Goal: Obtain resource: Download file/media

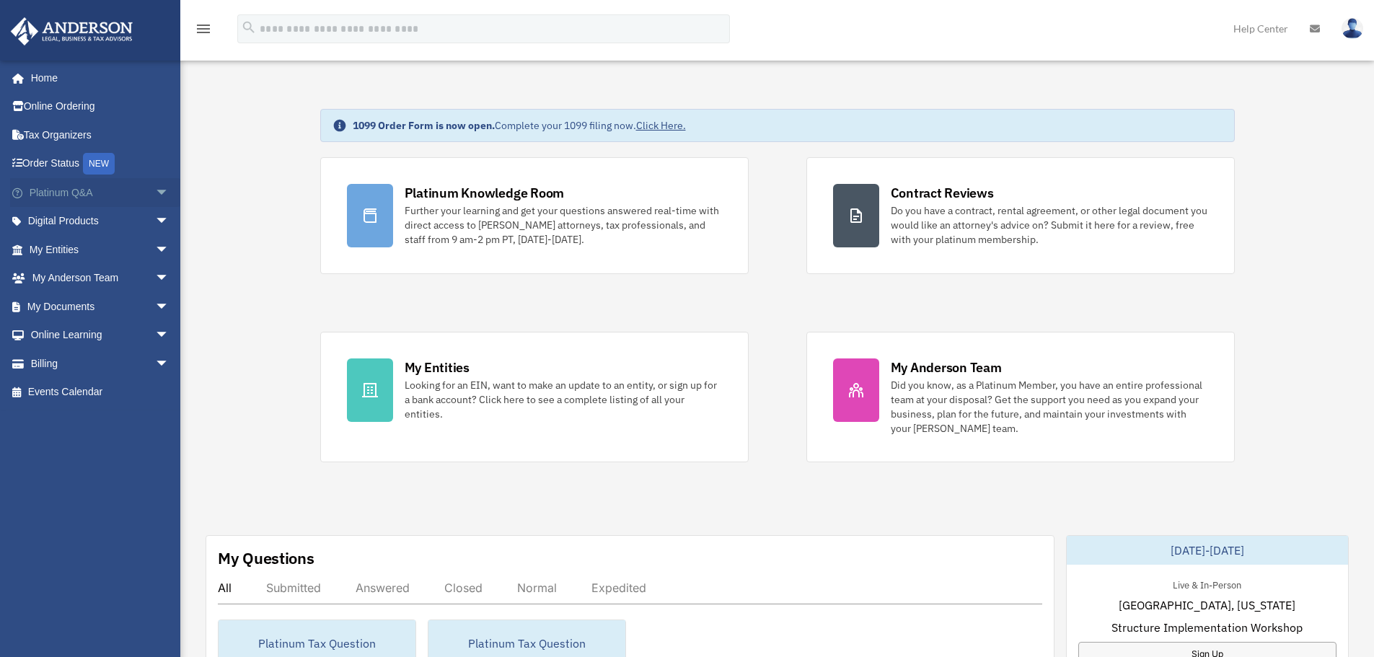
click at [107, 186] on link "Platinum Q&A arrow_drop_down" at bounding box center [100, 192] width 181 height 29
click at [110, 220] on link "Digital Products arrow_drop_down" at bounding box center [100, 221] width 181 height 29
click at [155, 220] on span "arrow_drop_down" at bounding box center [169, 222] width 29 height 30
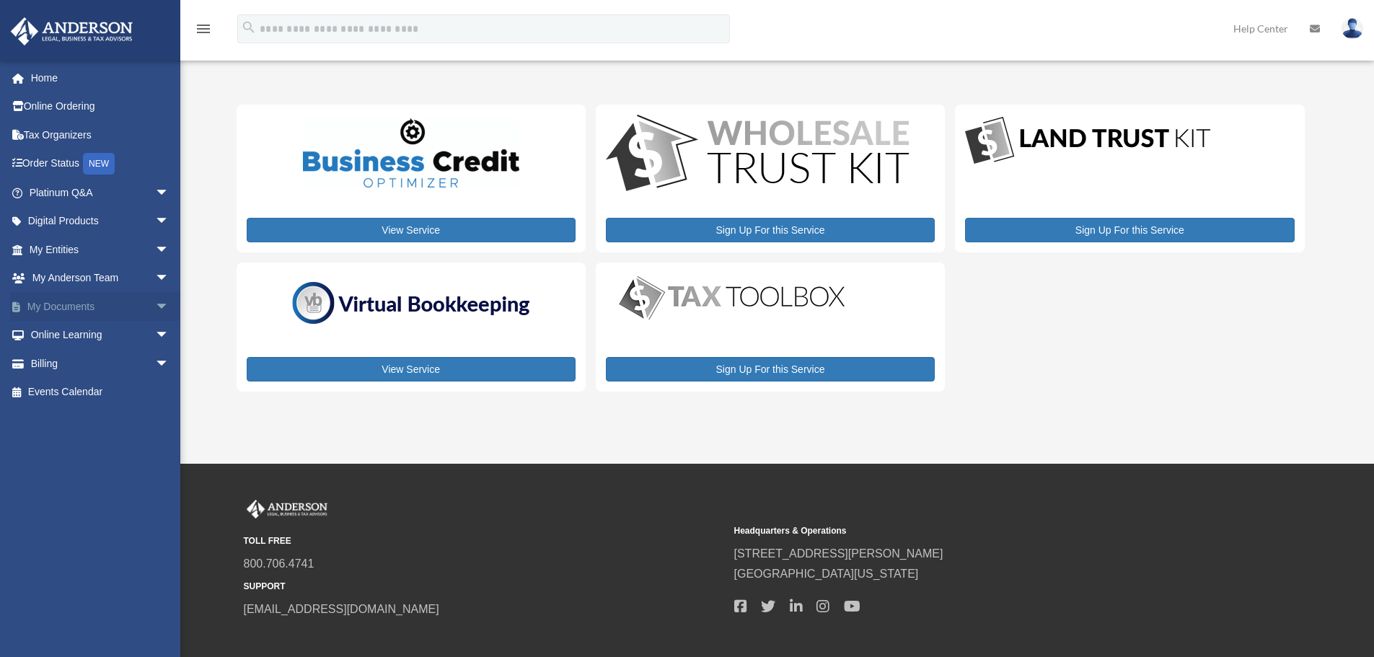
click at [155, 308] on span "arrow_drop_down" at bounding box center [169, 307] width 29 height 30
click at [56, 330] on link "Box" at bounding box center [105, 335] width 171 height 29
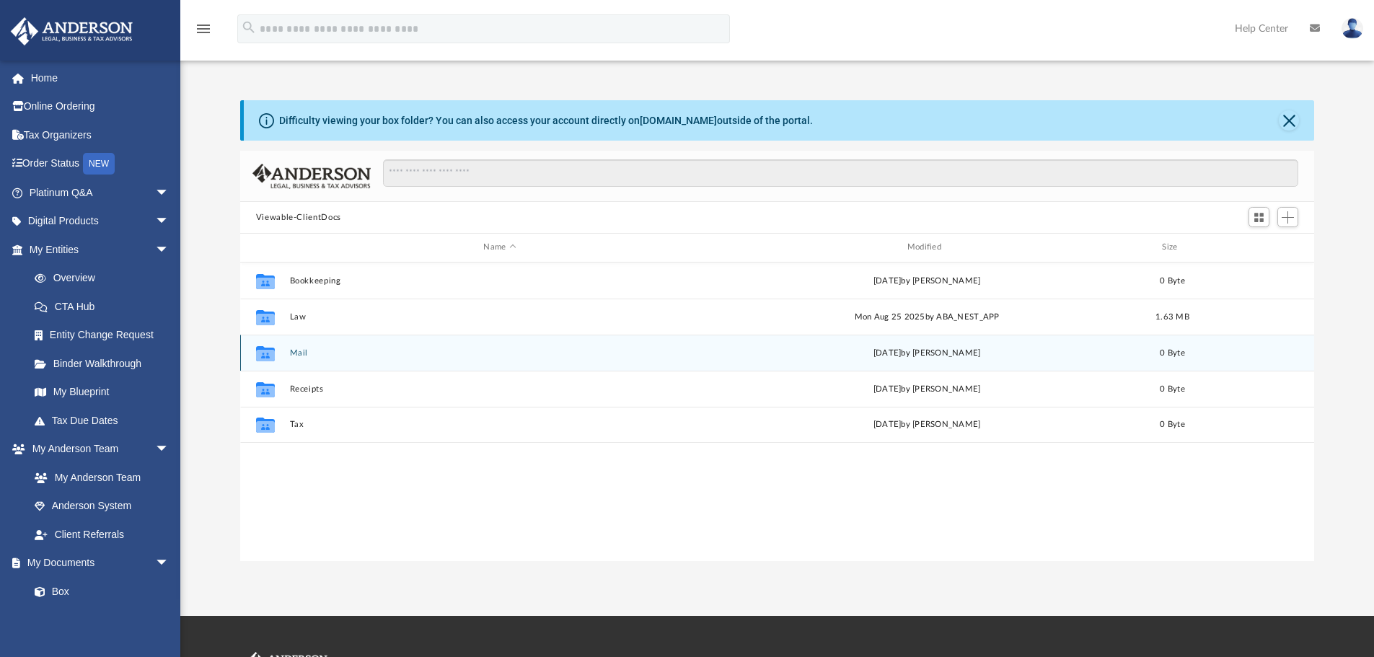
scroll to position [317, 1063]
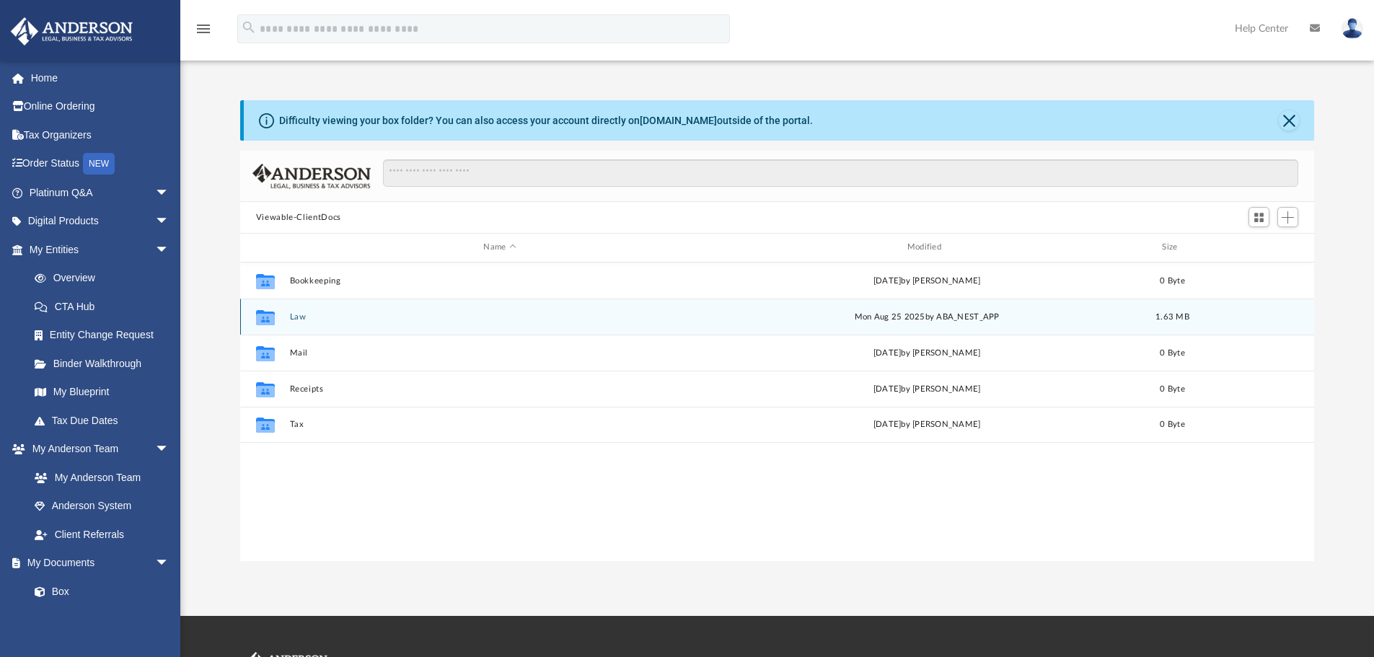
click at [266, 315] on icon "grid" at bounding box center [265, 319] width 19 height 12
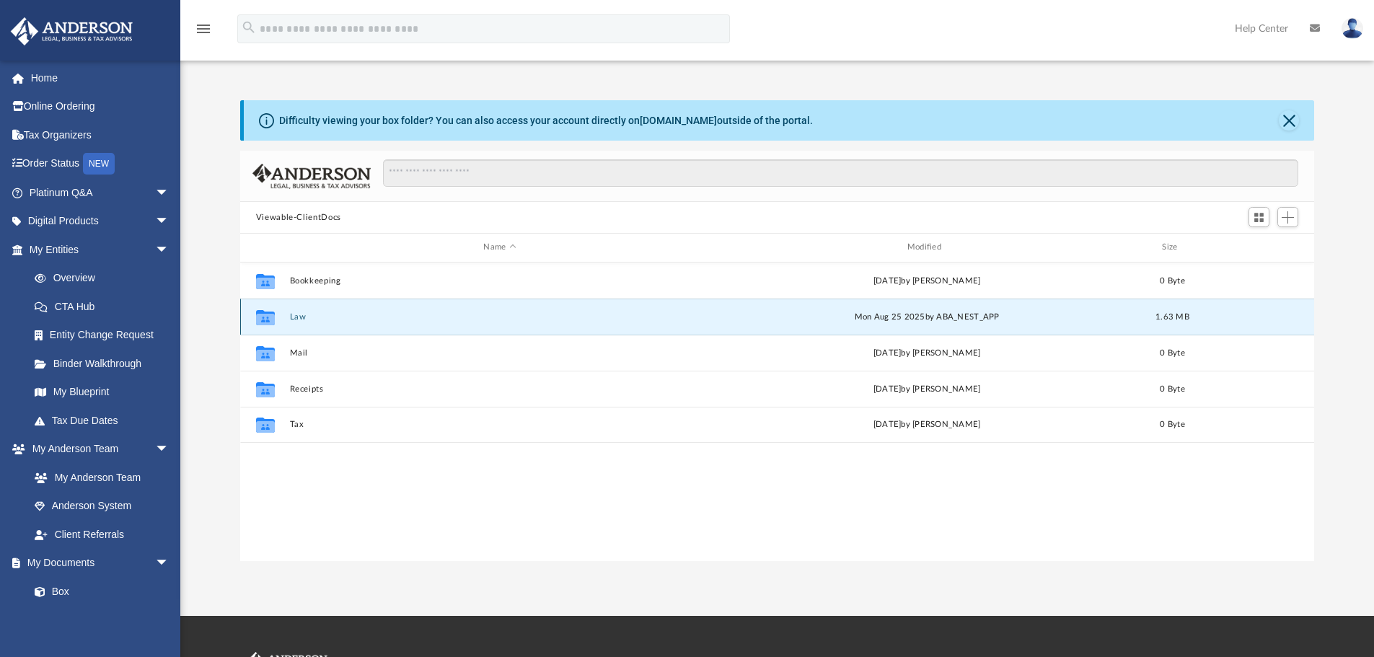
click at [291, 324] on div "Collaborated Folder Law [DATE] by ABA_NEST_APP 1.63 MB" at bounding box center [777, 317] width 1075 height 36
click at [291, 316] on button "Law" at bounding box center [499, 316] width 421 height 9
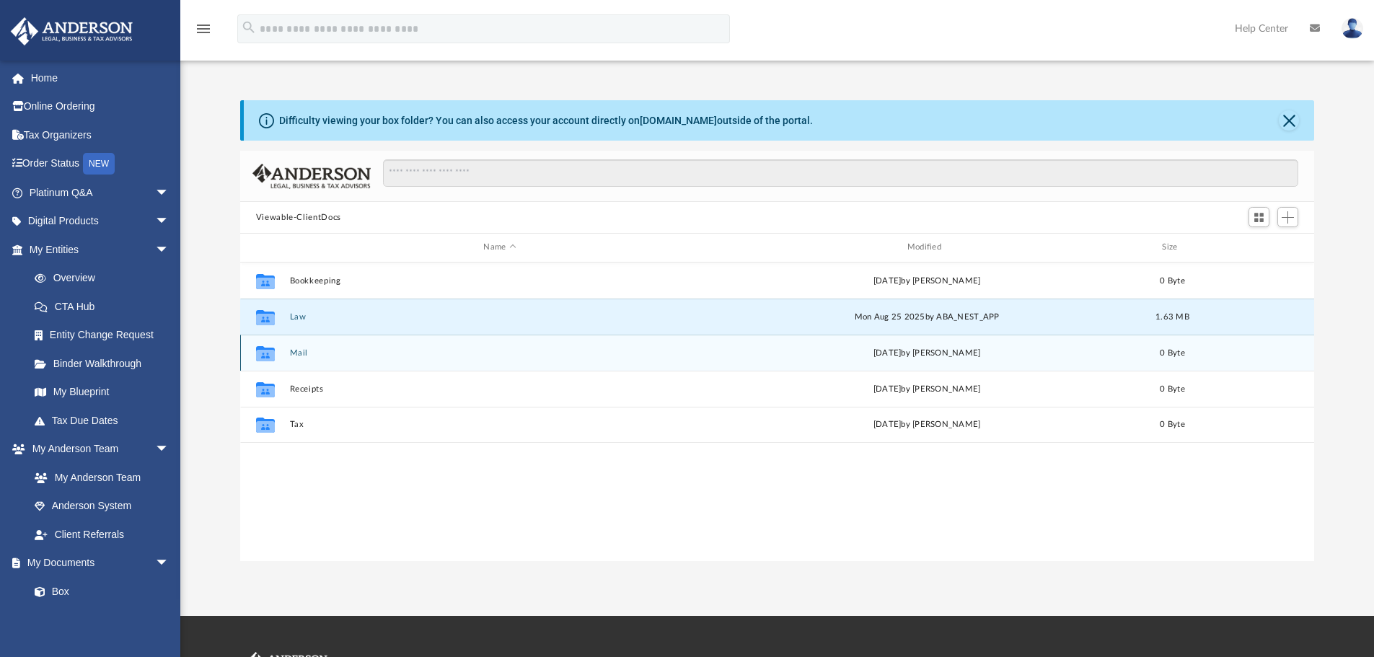
drag, startPoint x: 291, startPoint y: 316, endPoint x: 384, endPoint y: 349, distance: 98.8
click at [291, 316] on button "Law" at bounding box center [499, 316] width 421 height 9
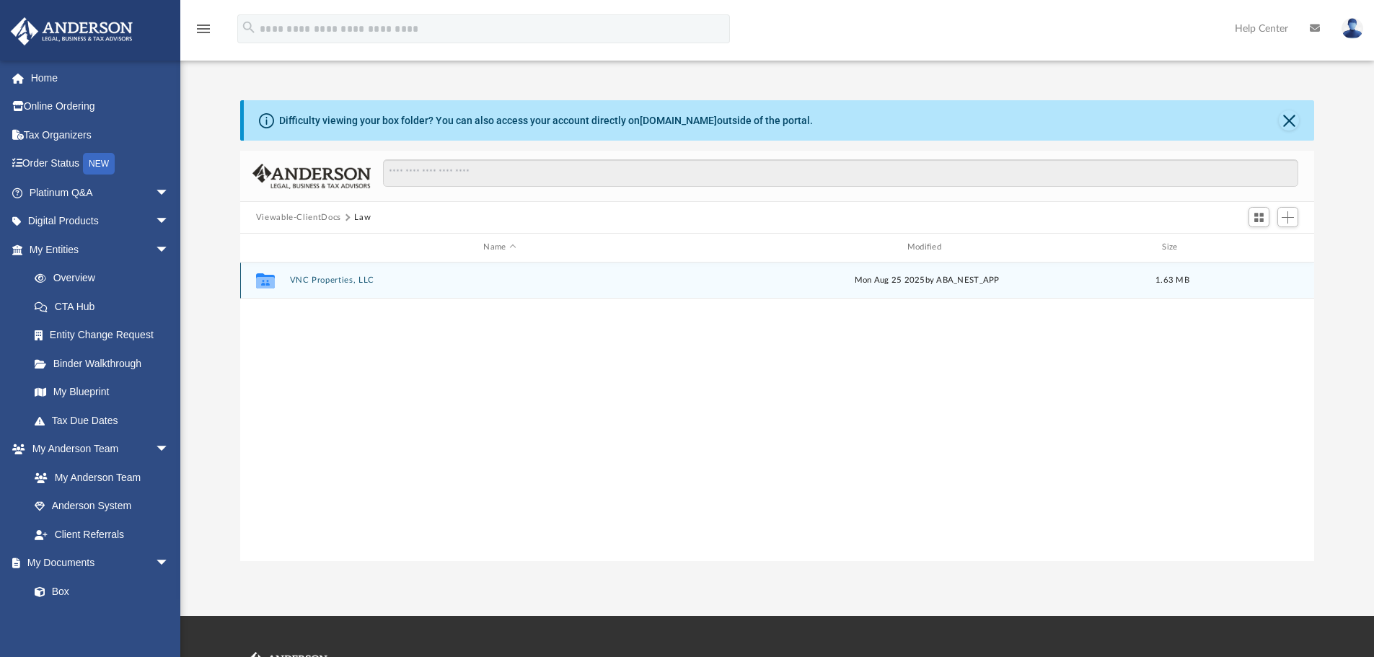
click at [320, 280] on button "VNC Properties, LLC" at bounding box center [499, 280] width 421 height 9
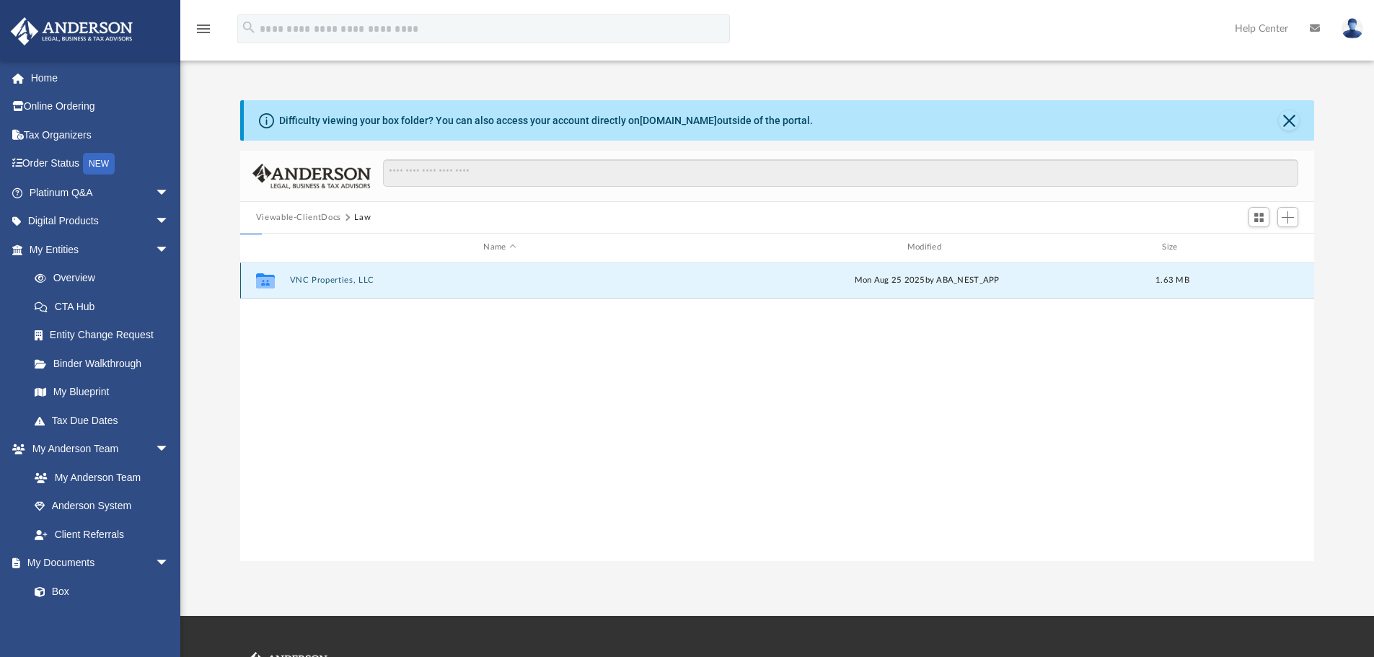
click at [320, 280] on button "VNC Properties, LLC" at bounding box center [499, 280] width 421 height 9
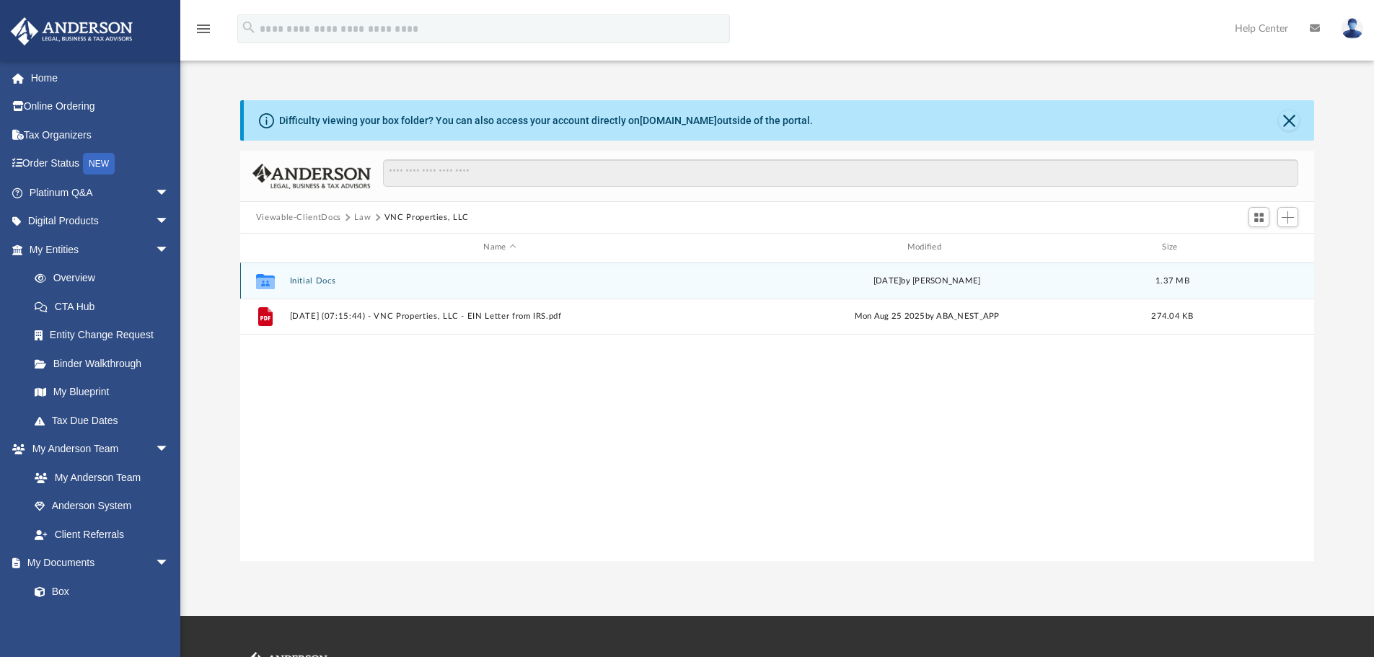
click at [292, 284] on button "Initial Docs" at bounding box center [499, 280] width 421 height 9
click at [298, 277] on button "VNC Properties, LLC - Binder Documents.pdf" at bounding box center [499, 280] width 421 height 9
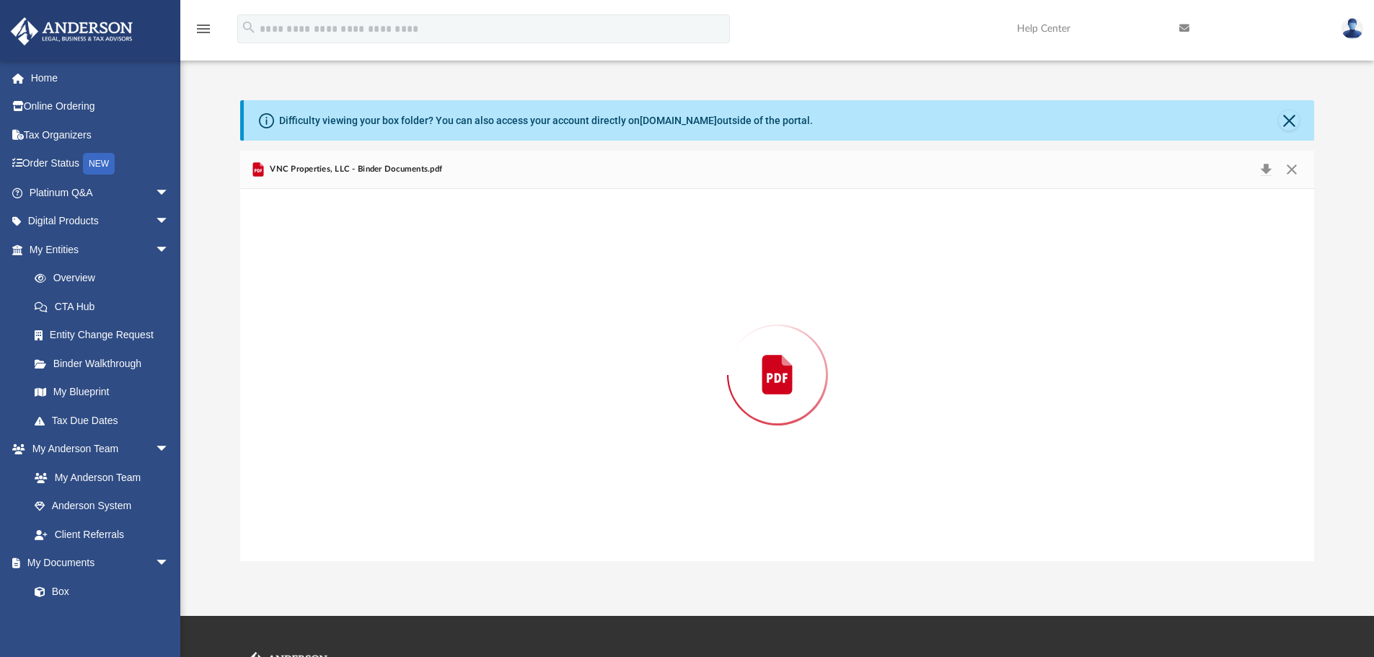
click at [298, 277] on div "Preview" at bounding box center [777, 375] width 1075 height 372
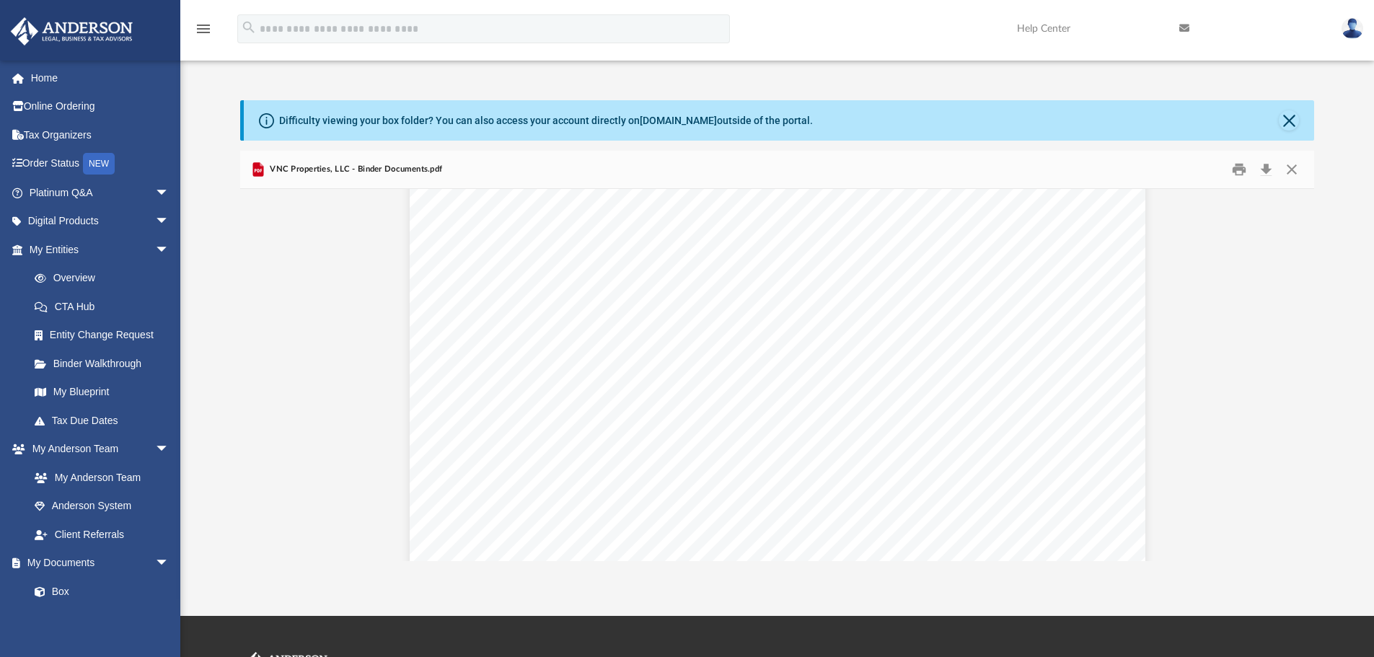
scroll to position [3030, 0]
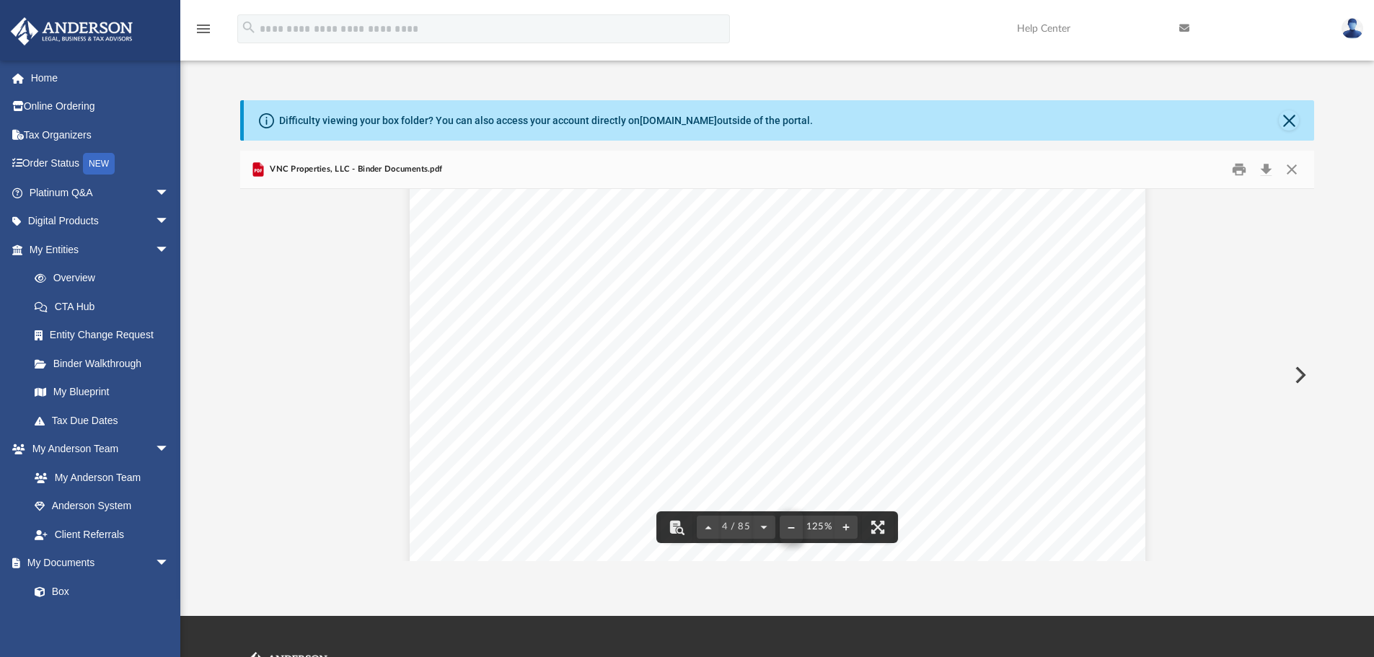
click at [796, 527] on button "File preview" at bounding box center [791, 528] width 23 height 32
click at [765, 530] on button "File preview" at bounding box center [763, 528] width 23 height 32
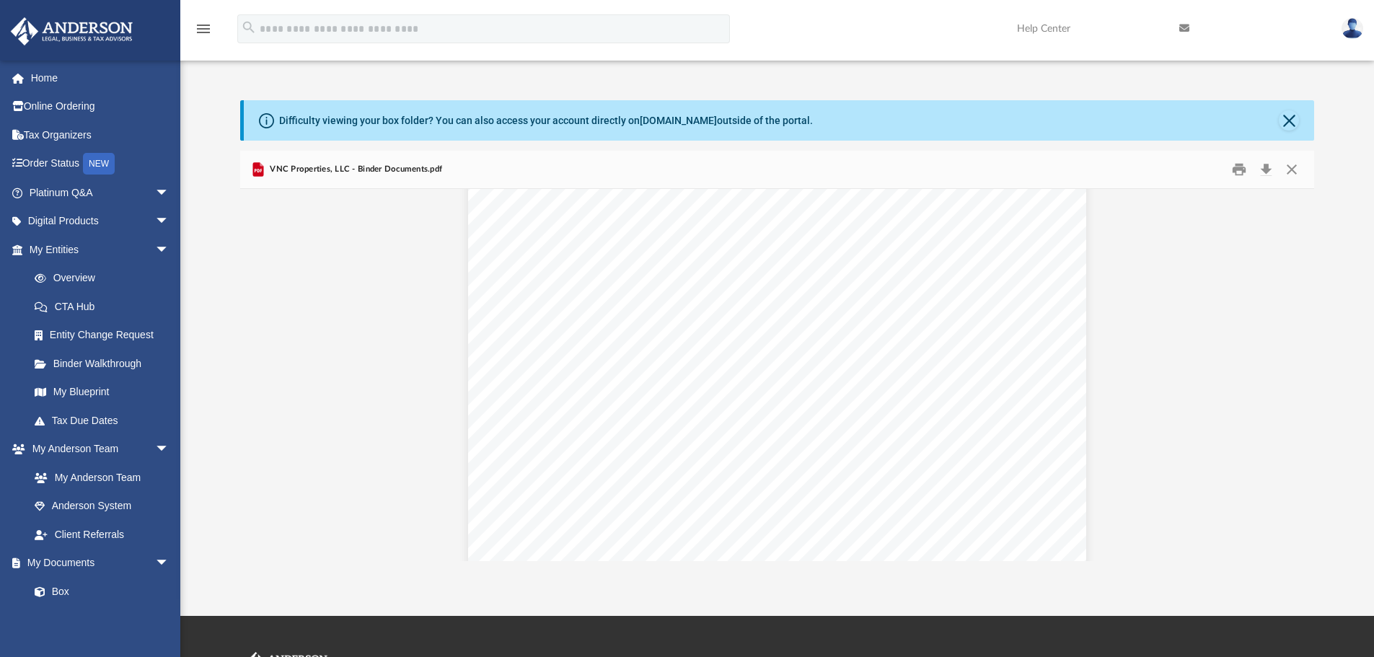
scroll to position [3503, 0]
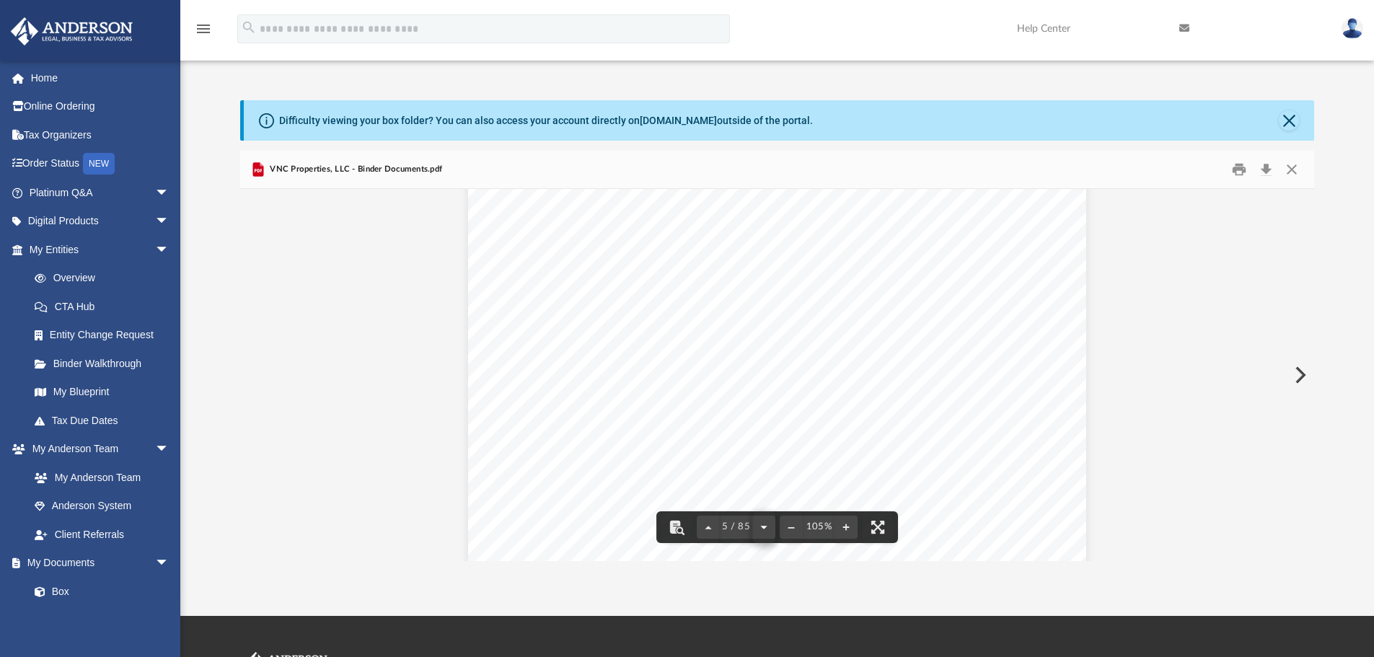
click at [767, 522] on button "File preview" at bounding box center [763, 528] width 23 height 32
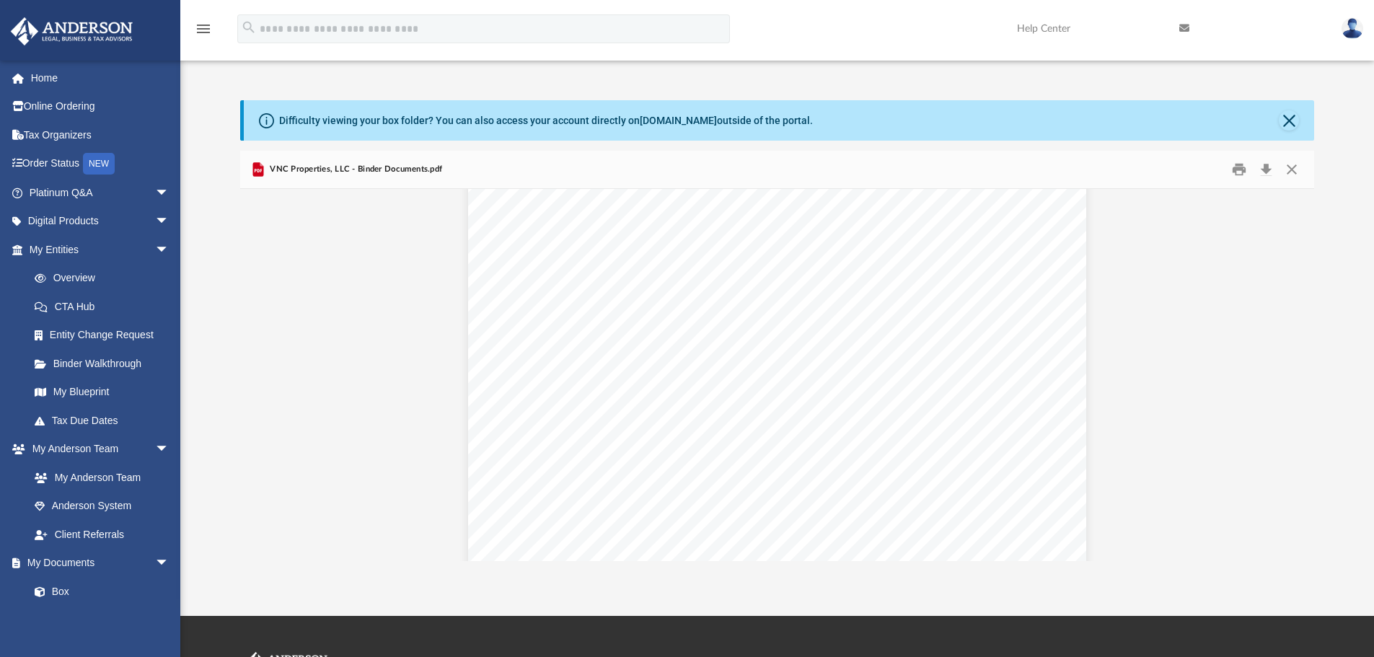
scroll to position [7427, 0]
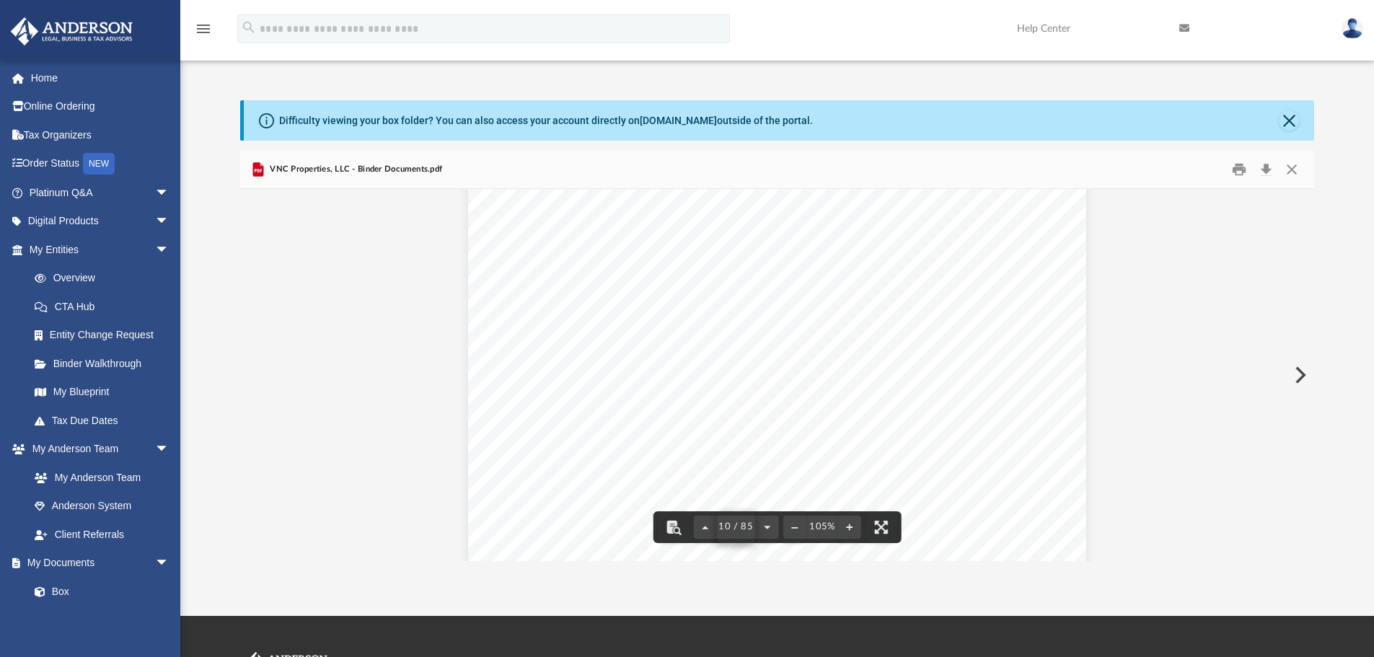
click at [726, 527] on span "10 / 85" at bounding box center [736, 526] width 40 height 9
type input "**"
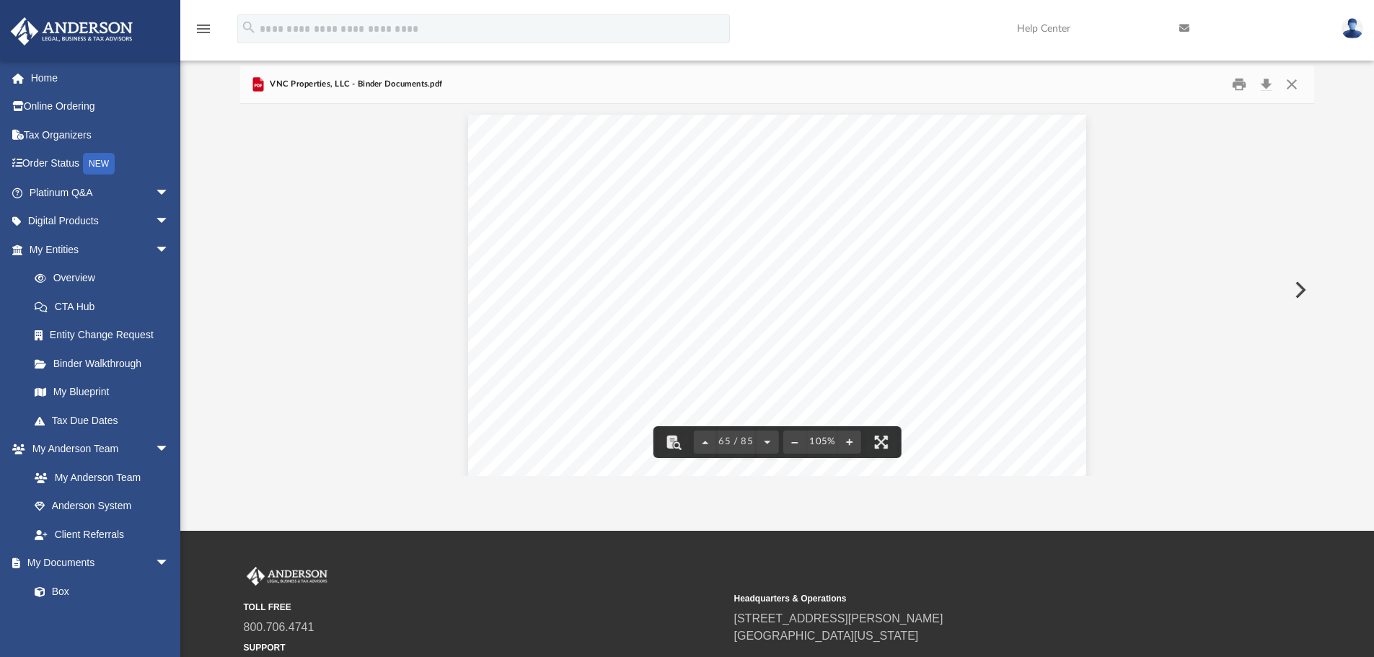
scroll to position [217, 0]
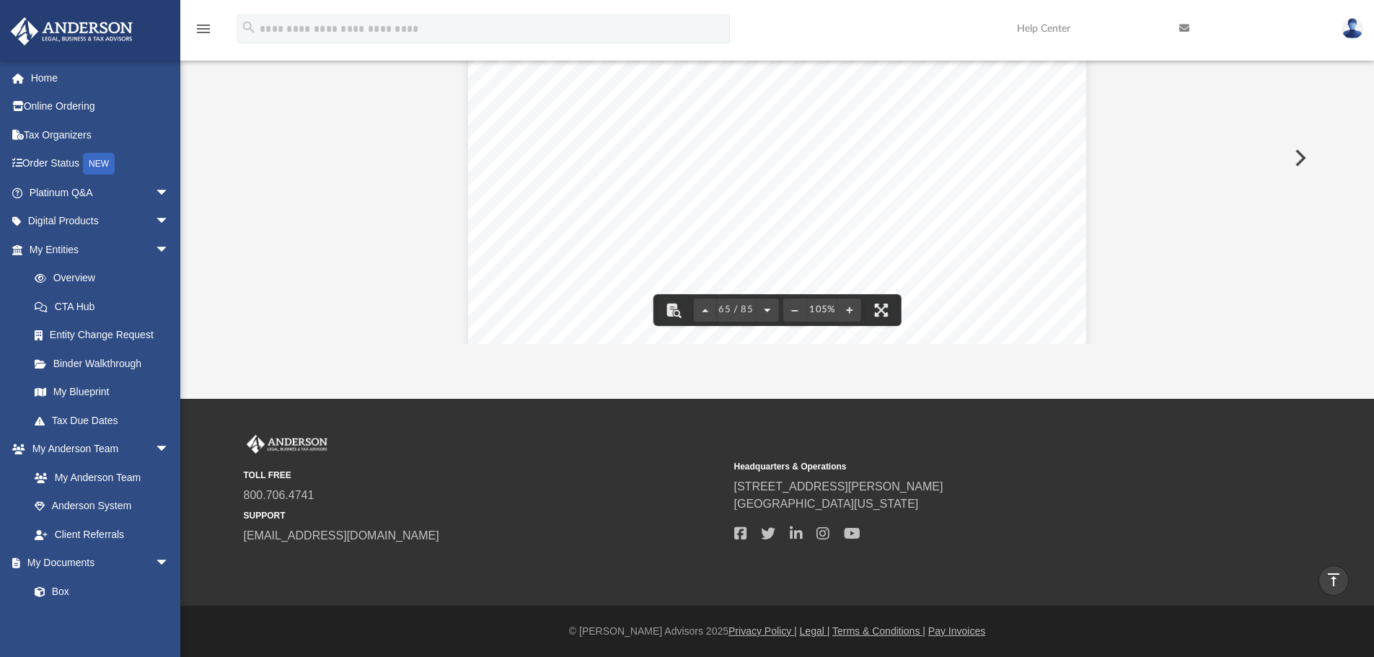
click at [765, 304] on button "File preview" at bounding box center [767, 310] width 23 height 32
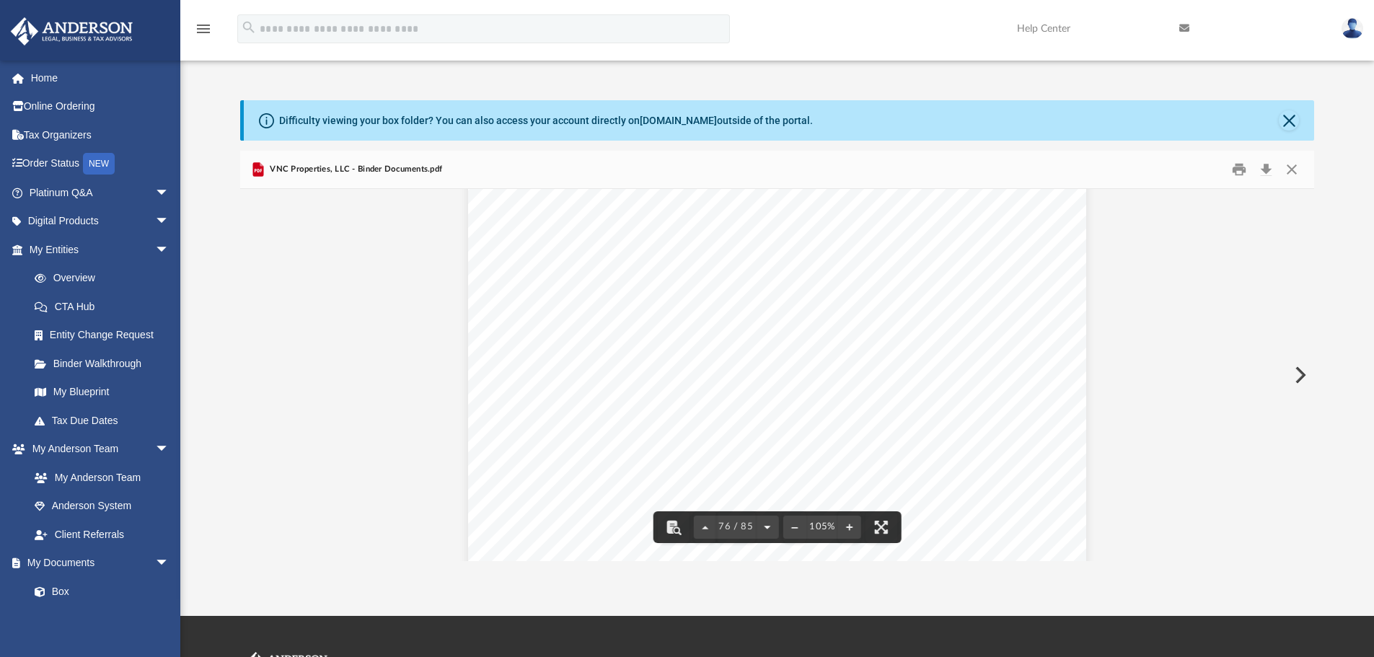
scroll to position [61701, 0]
click at [756, 512] on button "File preview" at bounding box center [767, 528] width 23 height 32
